Goal: Navigation & Orientation: Find specific page/section

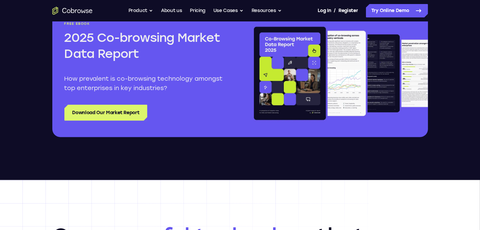
scroll to position [817, 0]
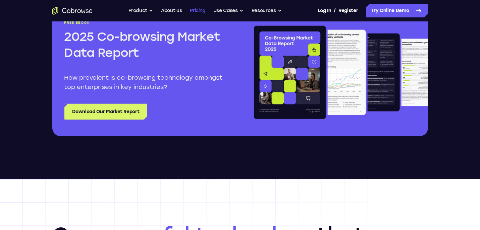
click at [194, 8] on link "Pricing" at bounding box center [197, 10] width 15 height 13
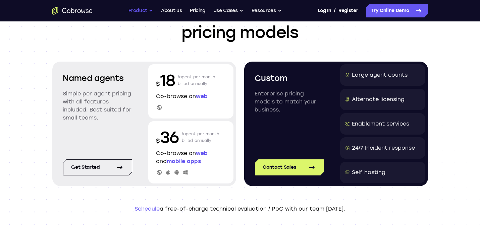
click at [135, 13] on button "Product" at bounding box center [140, 10] width 25 height 13
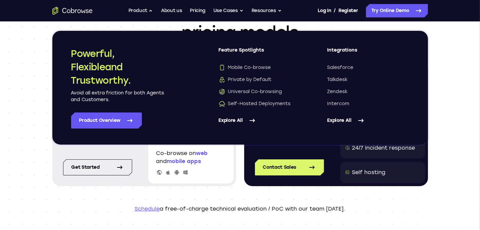
click at [83, 14] on icon "Go to the home page" at bounding box center [72, 11] width 40 height 8
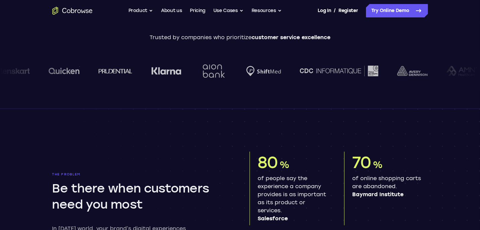
scroll to position [232, 0]
